Goal: Navigation & Orientation: Understand site structure

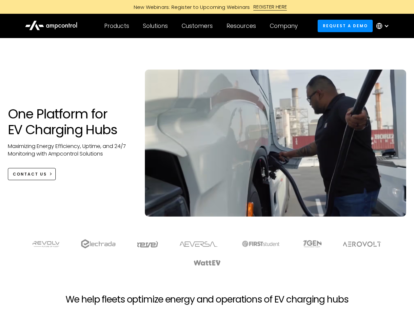
click at [202, 26] on div "Customers" at bounding box center [197, 25] width 31 height 7
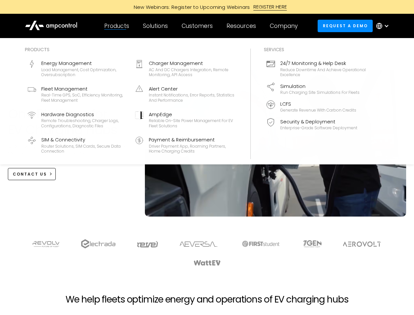
click at [116, 26] on div "Products" at bounding box center [116, 25] width 25 height 7
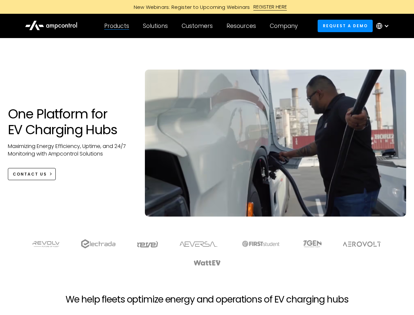
click at [156, 26] on div "Solutions" at bounding box center [155, 25] width 25 height 7
click at [198, 26] on div "Customers" at bounding box center [197, 25] width 31 height 7
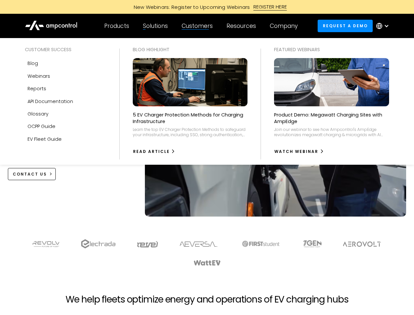
click at [243, 26] on div "Resources" at bounding box center [240, 25] width 29 height 7
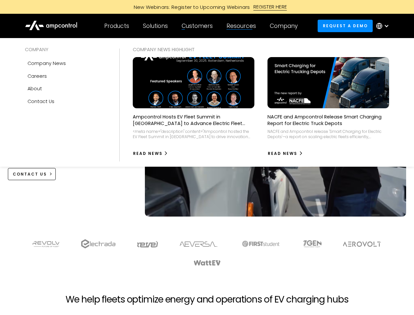
click at [286, 26] on div "Company" at bounding box center [284, 25] width 28 height 7
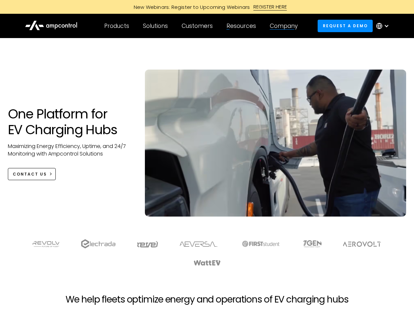
click at [384, 26] on div at bounding box center [386, 25] width 5 height 5
